Goal: Task Accomplishment & Management: Complete application form

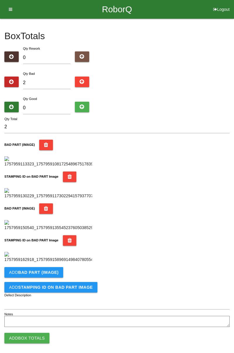
type input "0"
type input "6"
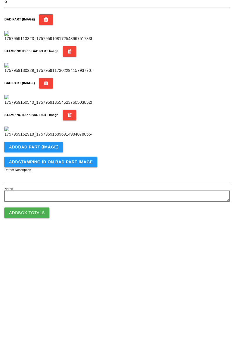
scroll to position [320, 0]
type input "6"
click at [49, 265] on b "BAD PART (IMAGE)" at bounding box center [38, 267] width 40 height 5
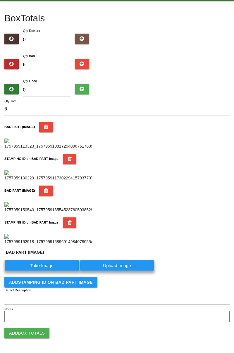
click at [49, 271] on label "Take Image" at bounding box center [41, 265] width 75 height 11
click at [0, 0] on \(IMAGE\) "Take Image" at bounding box center [0, 0] width 0 height 0
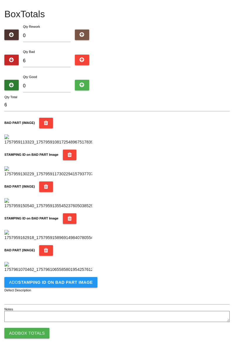
scroll to position [416, 0]
click at [65, 281] on b "STAMPING ID on BAD PART Image" at bounding box center [55, 282] width 75 height 5
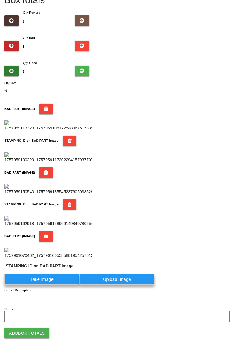
click at [55, 285] on label "Take Image" at bounding box center [41, 279] width 75 height 11
click at [0, 0] on PART "Take Image" at bounding box center [0, 0] width 0 height 0
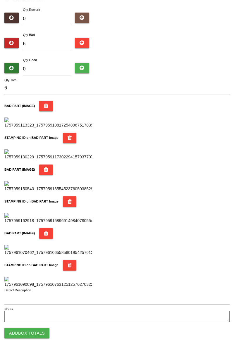
scroll to position [0, 0]
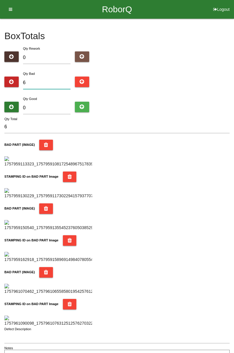
click at [57, 80] on input "6" at bounding box center [47, 83] width 48 height 13
click at [53, 106] on input "0" at bounding box center [47, 108] width 48 height 13
type input "7"
type input "13"
type input "72"
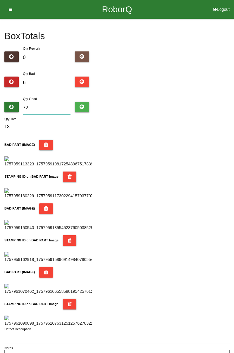
type input "78"
type input "7"
type input "13"
type input "0"
type input "6"
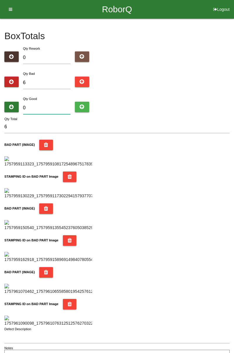
type input "8"
type input "14"
type input "82"
type input "88"
type input "8"
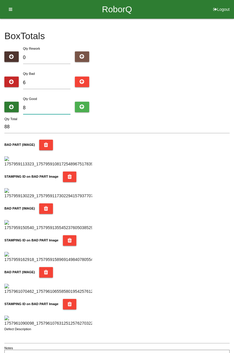
type input "14"
type input "0"
type input "6"
type input "7"
type input "13"
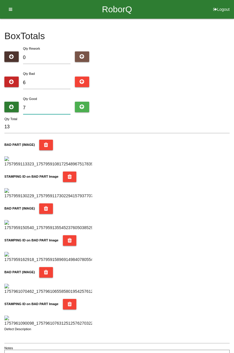
type input "78"
type input "84"
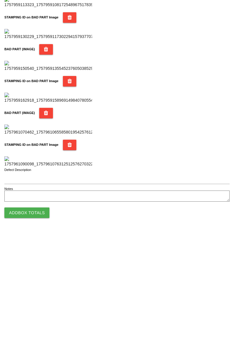
type input "78"
click at [34, 336] on button "Add Box Totals" at bounding box center [26, 333] width 45 height 11
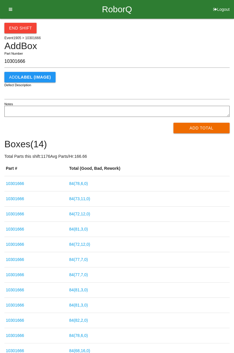
type input "10301666"
click at [214, 130] on button "Add Total" at bounding box center [201, 128] width 56 height 11
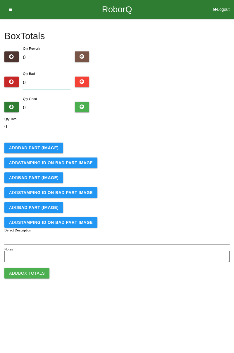
click at [49, 81] on input "0" at bounding box center [47, 83] width 48 height 13
type input "1"
click at [52, 144] on button "Add BAD PART (IMAGE)" at bounding box center [33, 148] width 59 height 11
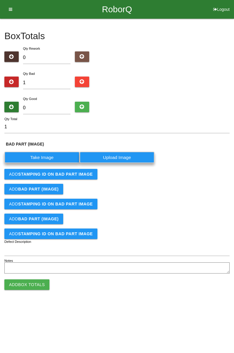
click at [48, 157] on label "Take Image" at bounding box center [41, 157] width 75 height 11
click at [0, 0] on \(IMAGE\) "Take Image" at bounding box center [0, 0] width 0 height 0
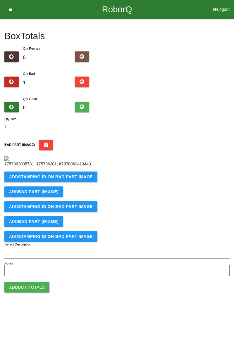
scroll to position [33, 0]
click at [60, 179] on b "STAMPING ID on BAD PART Image" at bounding box center [55, 176] width 75 height 5
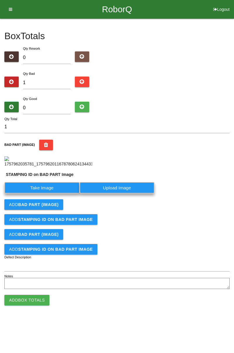
click at [49, 193] on label "Take Image" at bounding box center [41, 187] width 75 height 11
click at [0, 0] on PART "Take Image" at bounding box center [0, 0] width 0 height 0
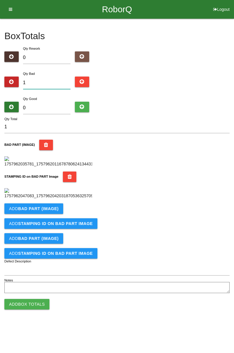
click at [49, 77] on input "1" at bounding box center [47, 83] width 48 height 13
click at [42, 77] on input "1" at bounding box center [47, 83] width 48 height 13
type input "0"
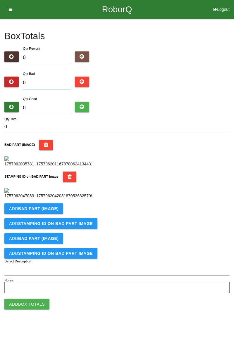
type input "3"
type input "0"
type input "5"
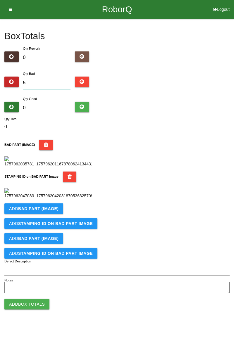
type input "5"
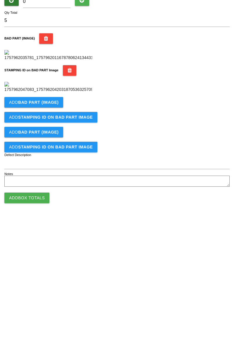
scroll to position [129, 0]
type input "5"
click at [50, 211] on b "BAD PART (IMAGE)" at bounding box center [38, 208] width 40 height 5
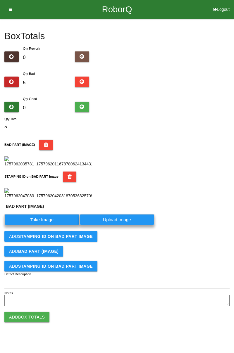
click at [51, 225] on label "Take Image" at bounding box center [41, 219] width 75 height 11
click at [0, 0] on \(IMAGE\) "Take Image" at bounding box center [0, 0] width 0 height 0
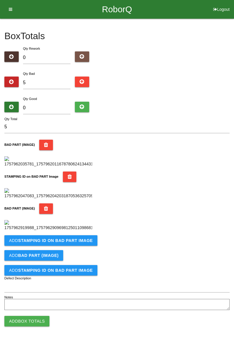
scroll to position [224, 0]
click at [81, 243] on b "STAMPING ID on BAD PART Image" at bounding box center [55, 240] width 75 height 5
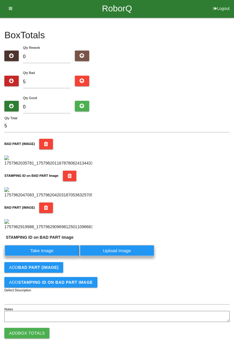
click at [51, 256] on label "Take Image" at bounding box center [41, 250] width 75 height 11
click at [0, 0] on PART "Take Image" at bounding box center [0, 0] width 0 height 0
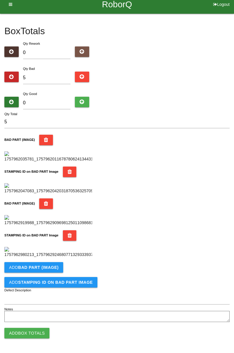
scroll to position [320, 0]
click at [50, 268] on b "BAD PART (IMAGE)" at bounding box center [38, 267] width 40 height 5
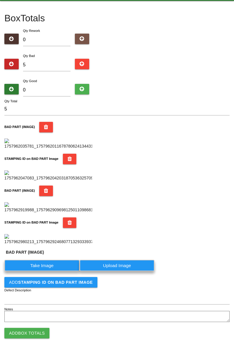
click at [43, 271] on label "Take Image" at bounding box center [41, 265] width 75 height 11
click at [0, 0] on \(IMAGE\) "Take Image" at bounding box center [0, 0] width 0 height 0
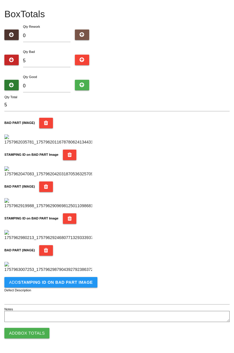
scroll to position [416, 0]
click at [77, 286] on button "Add STAMPING ID on BAD PART Image" at bounding box center [50, 282] width 93 height 11
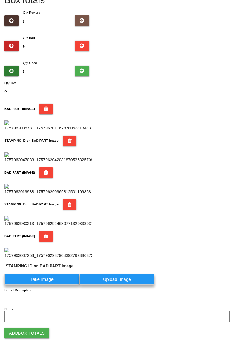
click at [46, 285] on label "Take Image" at bounding box center [41, 279] width 75 height 11
click at [0, 0] on PART "Take Image" at bounding box center [0, 0] width 0 height 0
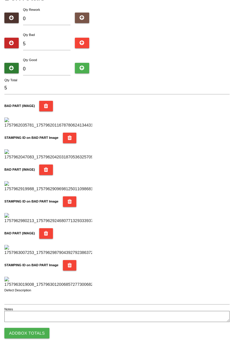
scroll to position [0, 0]
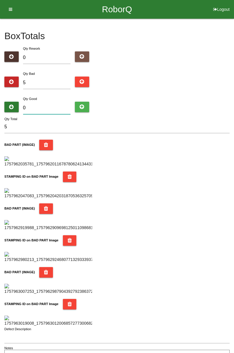
click at [58, 106] on input "0" at bounding box center [47, 108] width 48 height 13
type input "7"
type input "12"
type input "76"
type input "81"
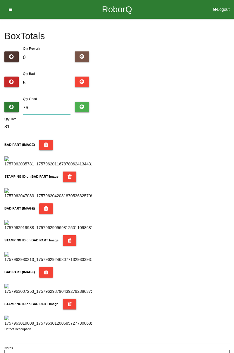
type input "7"
type input "12"
type input "79"
type input "84"
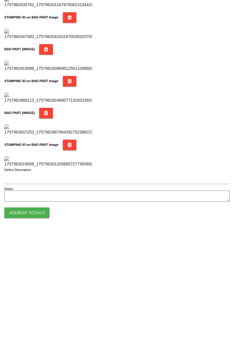
scroll to position [512, 0]
type input "79"
click at [43, 333] on button "Add Box Totals" at bounding box center [26, 333] width 45 height 11
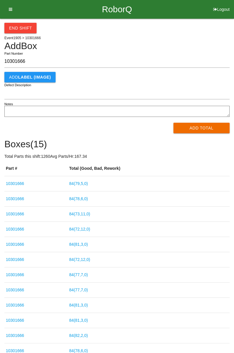
type input "10301666"
click at [208, 130] on button "Add Total" at bounding box center [201, 128] width 56 height 11
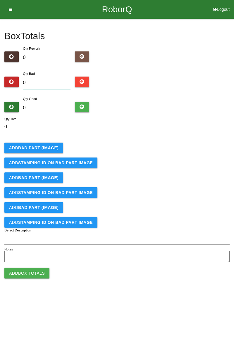
click at [49, 81] on input "0" at bounding box center [47, 83] width 48 height 13
type input "6"
type input "0"
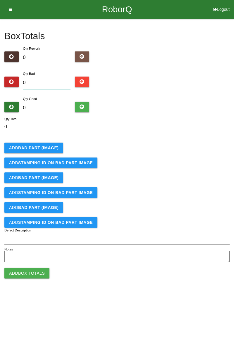
type input "8"
click at [53, 105] on input "0" at bounding box center [47, 108] width 48 height 13
type input "7"
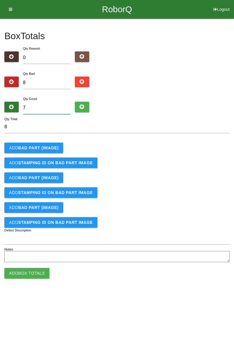
type input "15"
type input "74"
type input "82"
type input "7"
type input "15"
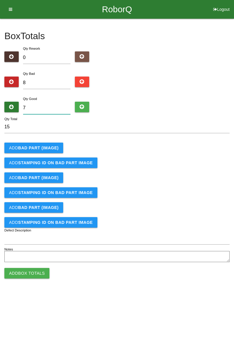
type input "76"
type input "84"
type input "76"
click at [50, 146] on b "BAD PART (IMAGE)" at bounding box center [38, 148] width 40 height 5
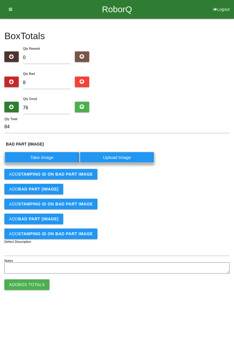
click at [46, 158] on label "Take Image" at bounding box center [41, 157] width 75 height 11
click at [0, 0] on \(IMAGE\) "Take Image" at bounding box center [0, 0] width 0 height 0
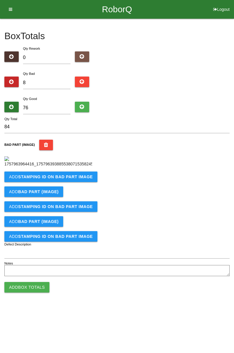
click at [73, 182] on button "Add STAMPING ID on BAD PART Image" at bounding box center [50, 177] width 93 height 11
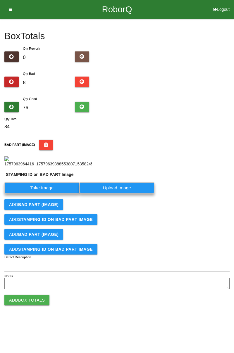
click at [53, 193] on label "Take Image" at bounding box center [41, 187] width 75 height 11
click at [0, 0] on PART "Take Image" at bounding box center [0, 0] width 0 height 0
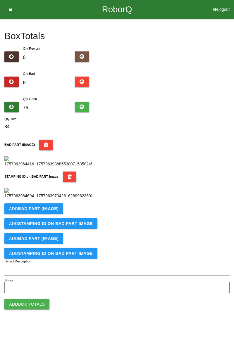
scroll to position [129, 0]
click at [56, 214] on button "Add BAD PART (IMAGE)" at bounding box center [33, 208] width 59 height 11
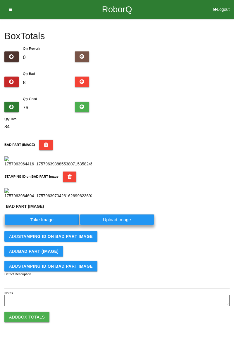
click at [47, 225] on label "Take Image" at bounding box center [41, 219] width 75 height 11
click at [0, 0] on \(IMAGE\) "Take Image" at bounding box center [0, 0] width 0 height 0
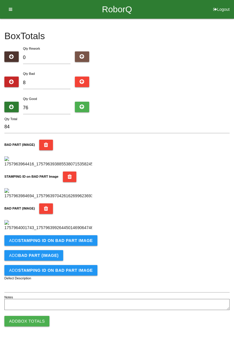
scroll to position [224, 0]
click at [84, 243] on b "STAMPING ID on BAD PART Image" at bounding box center [55, 240] width 75 height 5
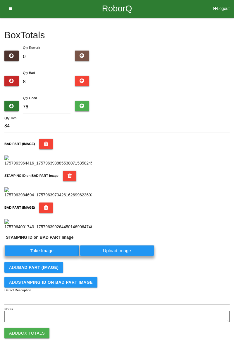
click at [51, 256] on label "Take Image" at bounding box center [41, 250] width 75 height 11
click at [0, 0] on PART "Take Image" at bounding box center [0, 0] width 0 height 0
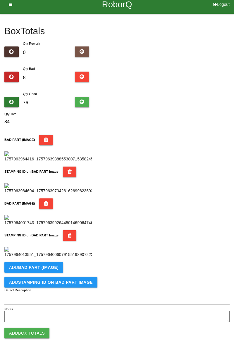
scroll to position [320, 0]
click at [49, 271] on button "Add BAD PART (IMAGE)" at bounding box center [33, 267] width 59 height 11
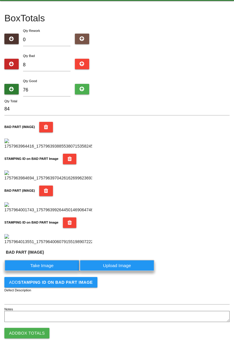
click at [51, 271] on label "Take Image" at bounding box center [41, 265] width 75 height 11
click at [0, 0] on \(IMAGE\) "Take Image" at bounding box center [0, 0] width 0 height 0
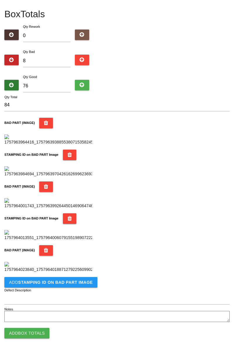
scroll to position [416, 0]
click at [70, 278] on button "Add STAMPING ID on BAD PART Image" at bounding box center [50, 282] width 93 height 11
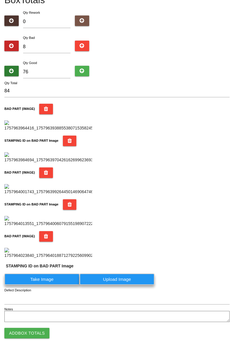
click at [51, 285] on label "Take Image" at bounding box center [41, 279] width 75 height 11
click at [0, 0] on PART "Take Image" at bounding box center [0, 0] width 0 height 0
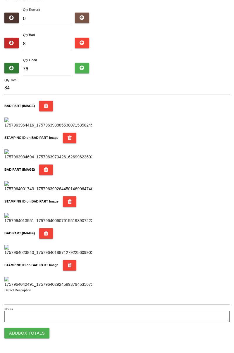
scroll to position [512, 0]
click at [32, 336] on button "Add Box Totals" at bounding box center [26, 333] width 45 height 11
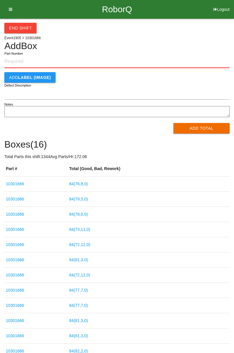
click at [23, 29] on button "End Shift" at bounding box center [20, 28] width 32 height 11
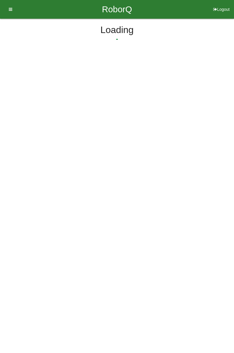
select select "3"
select select "33"
select select "2"
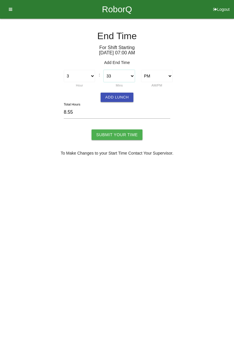
click at [134, 76] on select "00 01 02 03 04 05 06 07 08 09 10 11 12 13 14 15 16 17 18 19 20 21 22 23 24 25 2…" at bounding box center [118, 76] width 31 height 12
select select "30"
click at [103, 70] on select "00 01 02 03 04 05 06 07 08 09 10 11 12 13 14 15 16 17 18 19 20 21 22 23 24 25 2…" at bounding box center [118, 76] width 31 height 12
type input "8.50"
click at [123, 97] on button "Add Lunch" at bounding box center [117, 97] width 33 height 9
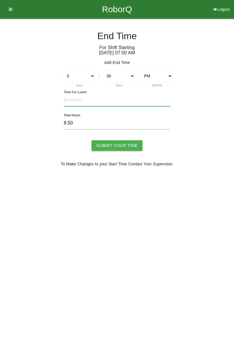
click at [80, 99] on input "text" at bounding box center [117, 100] width 106 height 13
type input "30"
type input "8.00"
click at [123, 146] on input "Submit Your Time" at bounding box center [116, 145] width 51 height 11
type input "Processing..."
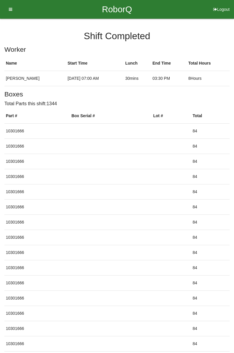
click at [222, 4] on button "Logout" at bounding box center [221, 2] width 25 height 4
select select "Worker"
